Goal: Task Accomplishment & Management: Manage account settings

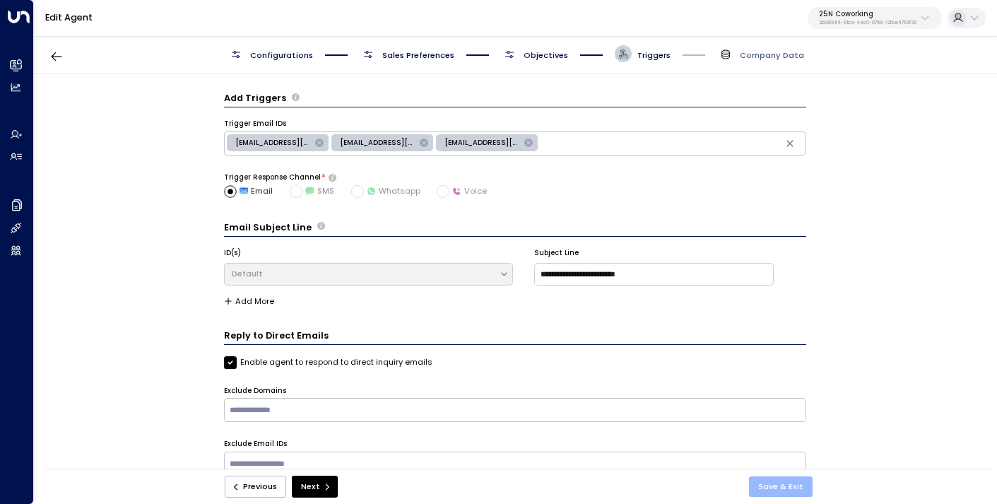
click at [767, 487] on button "Save & Exit" at bounding box center [781, 486] width 64 height 20
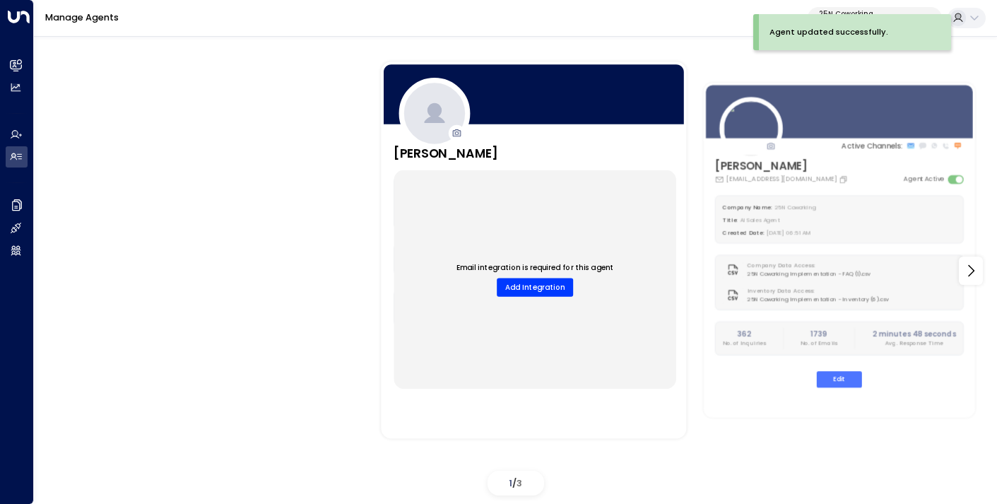
click at [877, 12] on p "25N Coworking" at bounding box center [867, 14] width 97 height 8
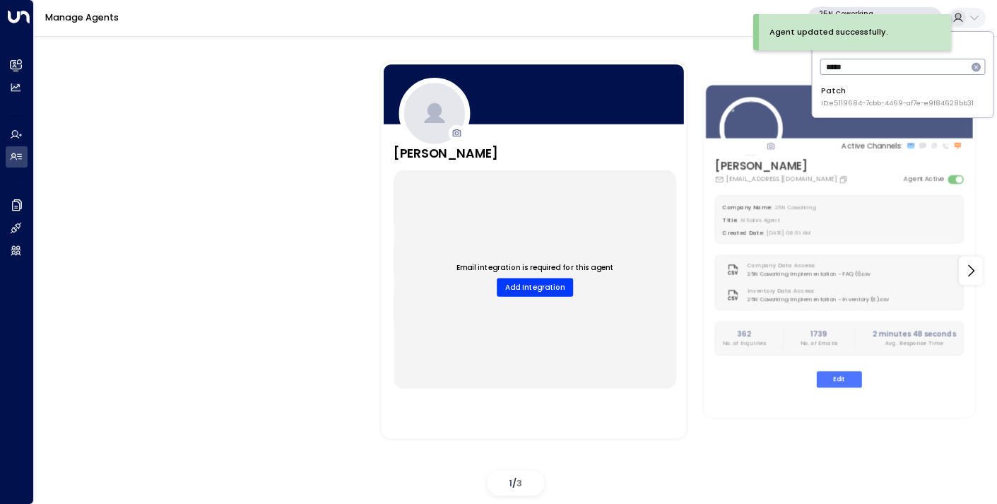
type input "*****"
click at [877, 89] on div "Patch ID: e5119684-7cbb-4469-af7e-e9f84628bb31" at bounding box center [897, 96] width 153 height 23
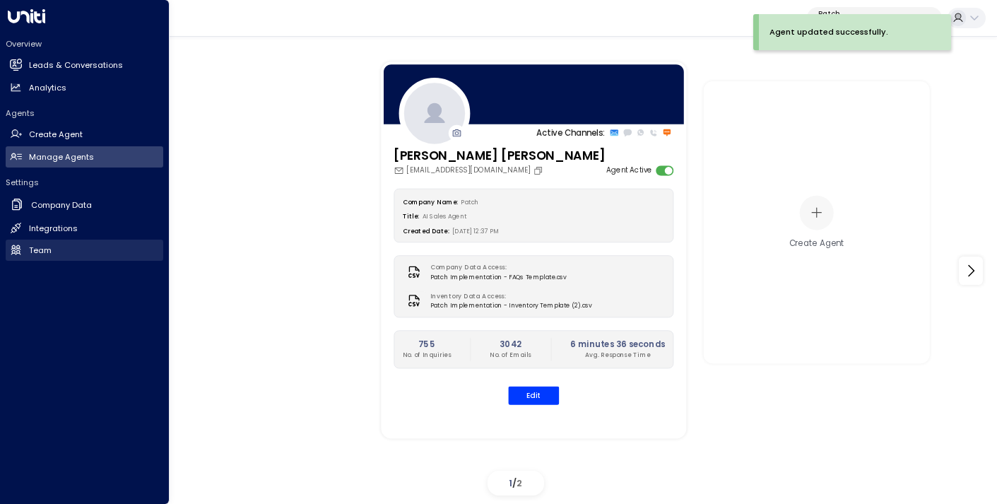
click at [47, 247] on h2 "Team" at bounding box center [40, 250] width 23 height 12
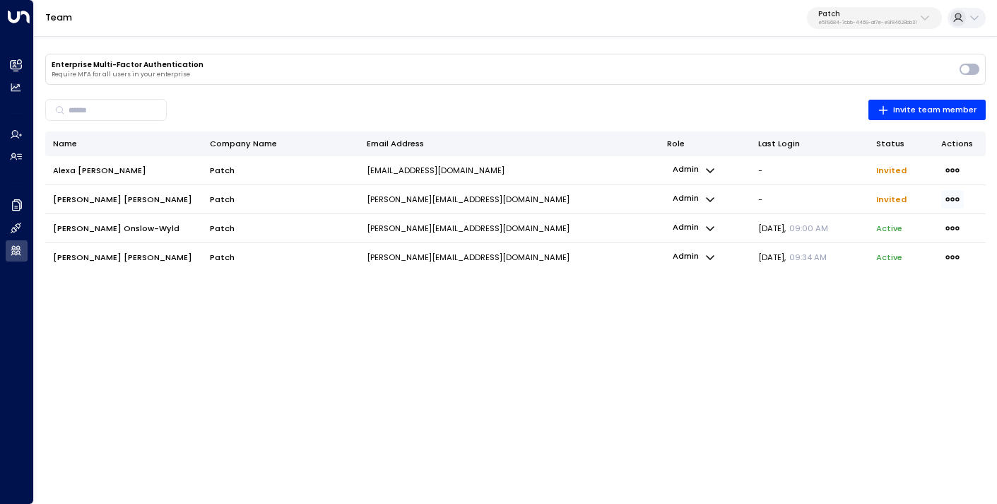
click at [949, 194] on icon "button" at bounding box center [952, 199] width 16 height 16
click at [898, 225] on span "Resend Invite" at bounding box center [885, 225] width 54 height 12
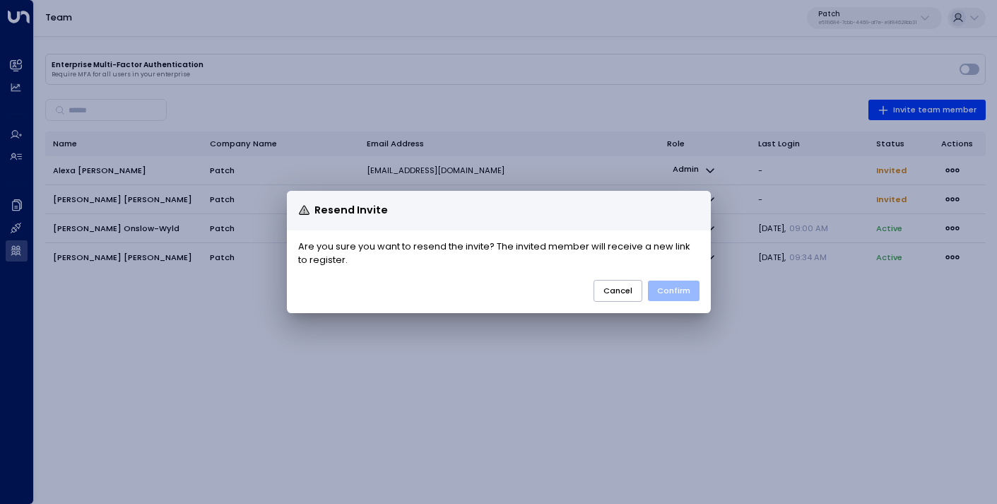
click at [671, 290] on button "Confirm" at bounding box center [674, 290] width 52 height 20
